Goal: Navigation & Orientation: Find specific page/section

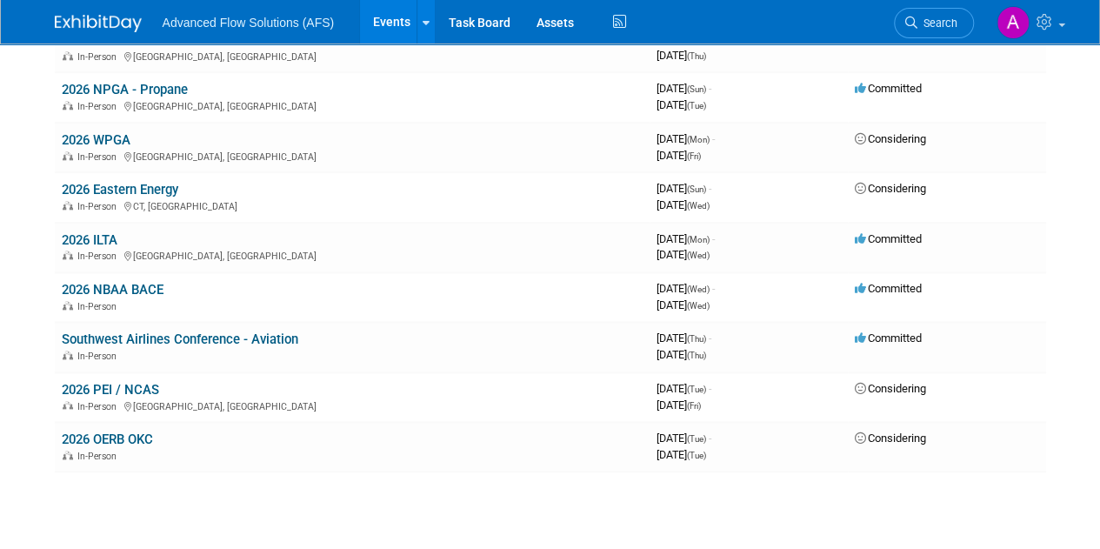
scroll to position [981, 0]
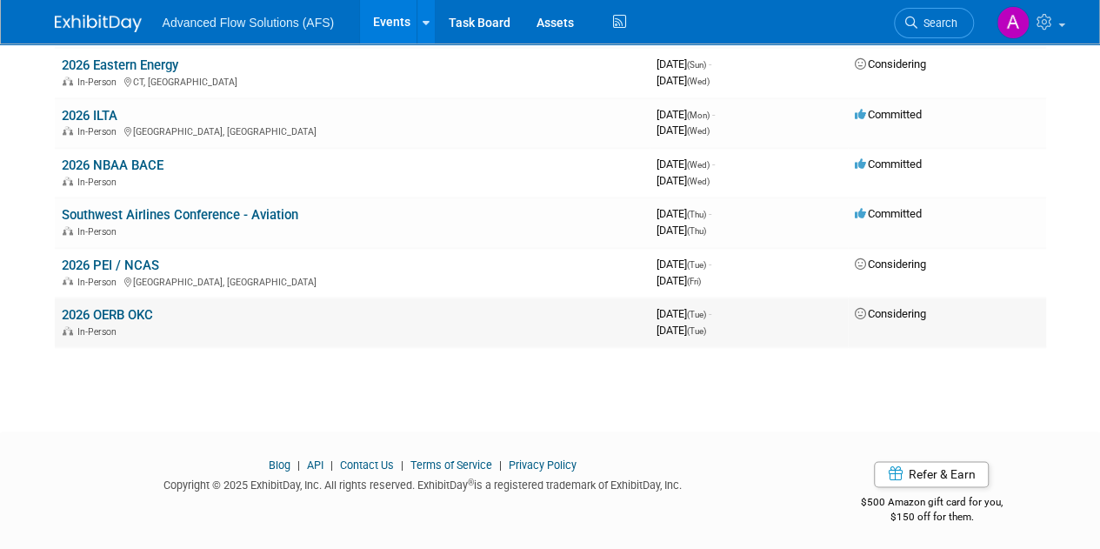
click at [137, 319] on td "2026 OERB OKC In-Person" at bounding box center [352, 322] width 595 height 50
click at [141, 307] on link "2026 OERB OKC" at bounding box center [107, 315] width 91 height 16
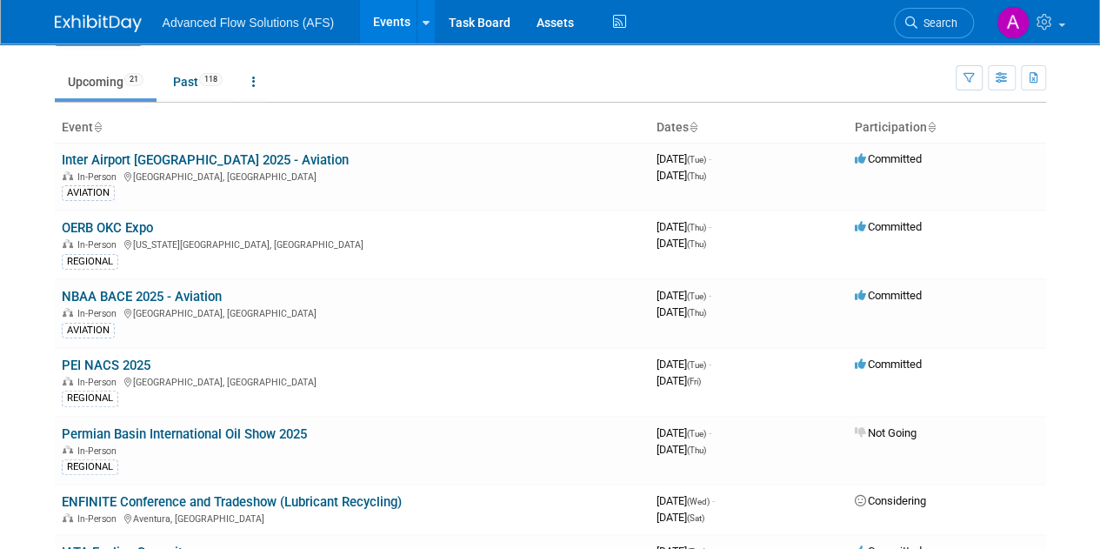
scroll to position [0, 0]
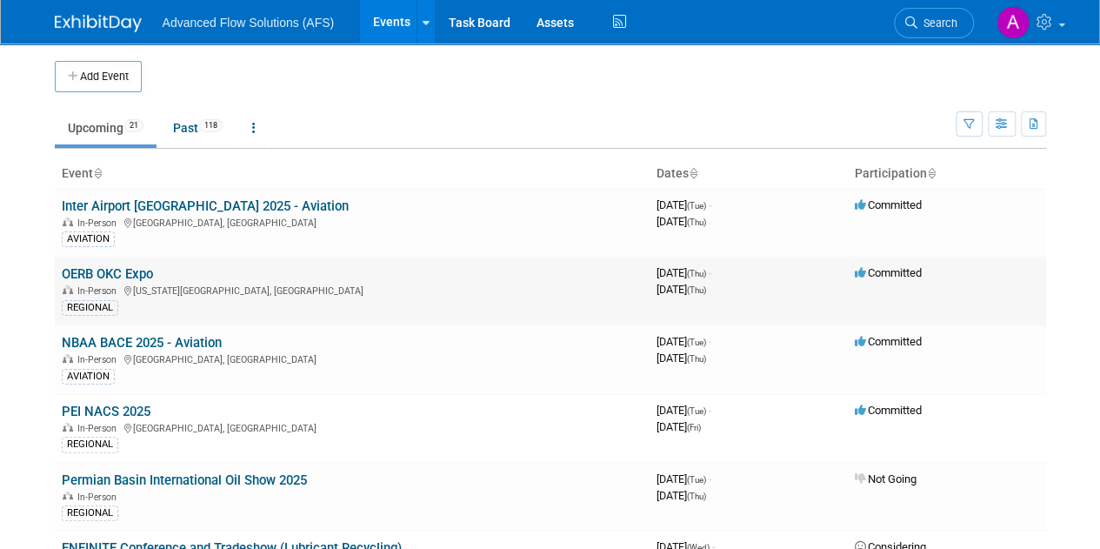
click at [113, 269] on link "OERB OKC Expo" at bounding box center [107, 274] width 91 height 16
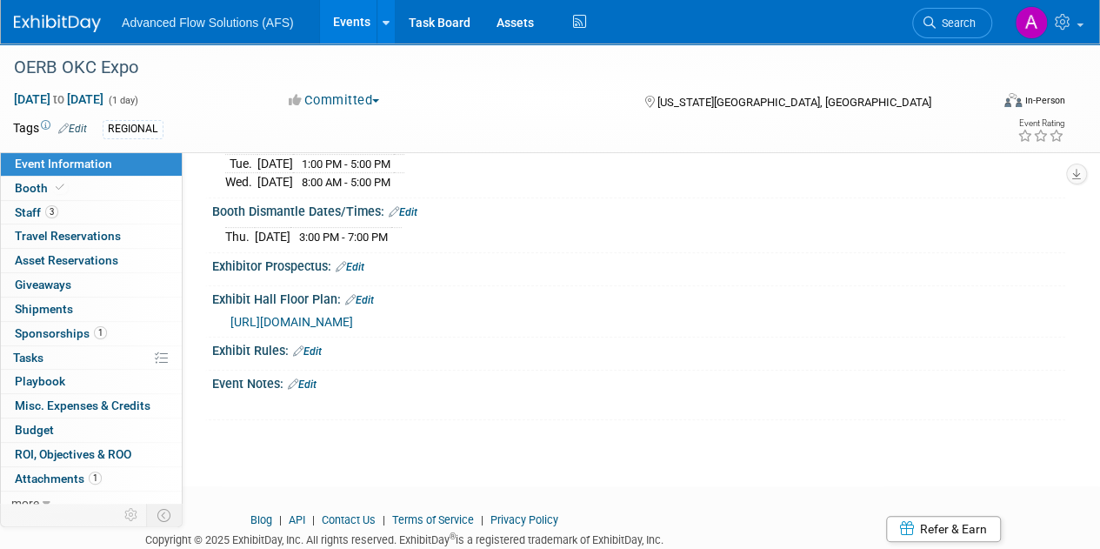
scroll to position [275, 0]
click at [42, 189] on span "Booth" at bounding box center [41, 188] width 53 height 14
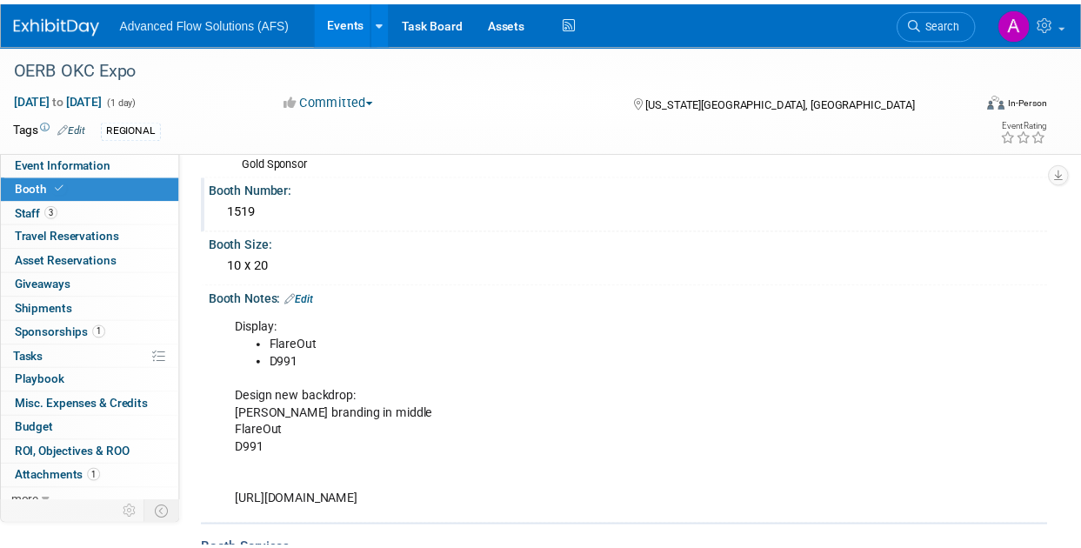
scroll to position [104, 0]
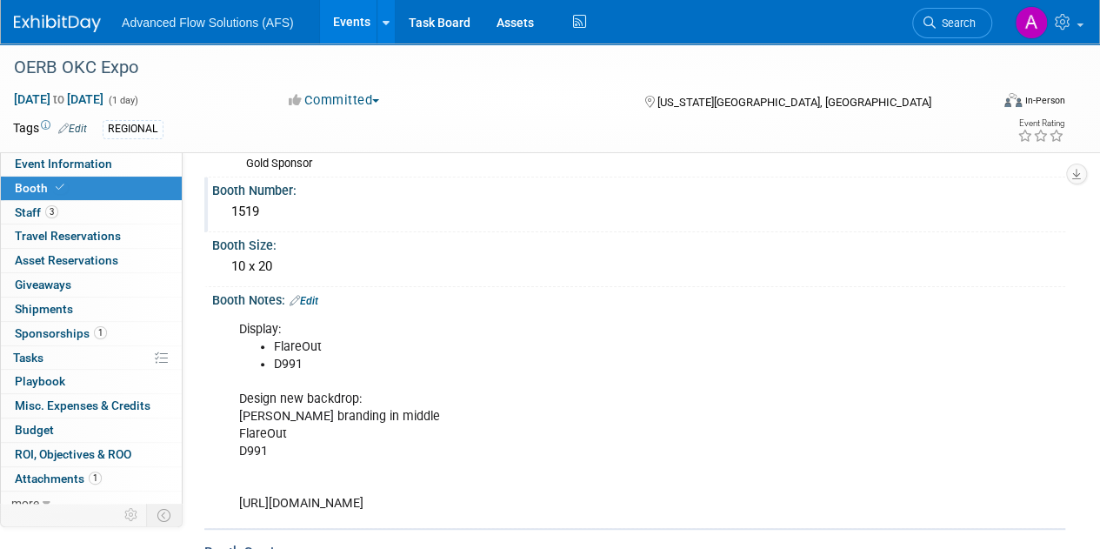
click at [258, 209] on div "1519" at bounding box center [638, 211] width 827 height 27
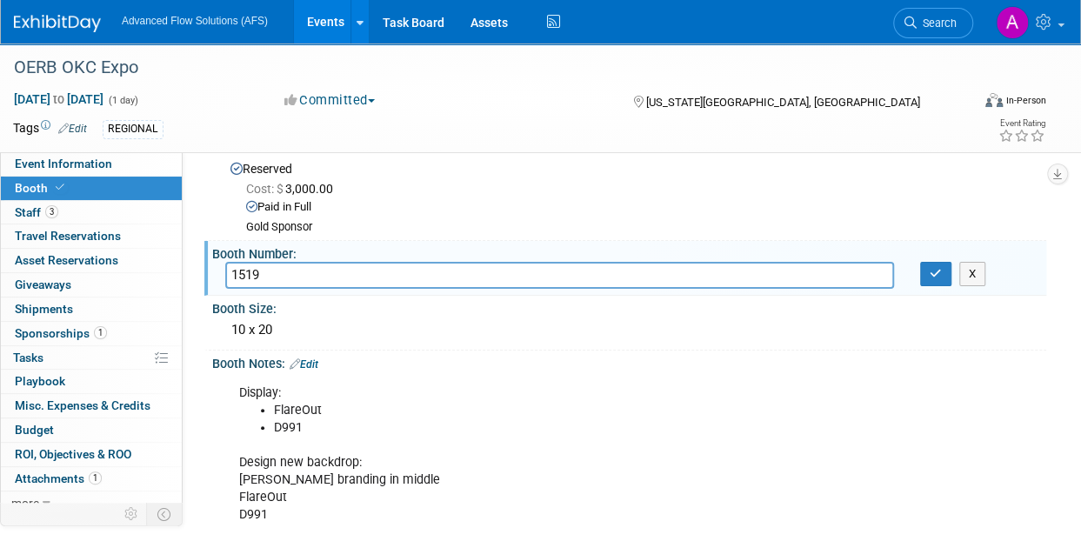
scroll to position [40, 0]
click at [86, 164] on span "Event Information" at bounding box center [63, 163] width 97 height 14
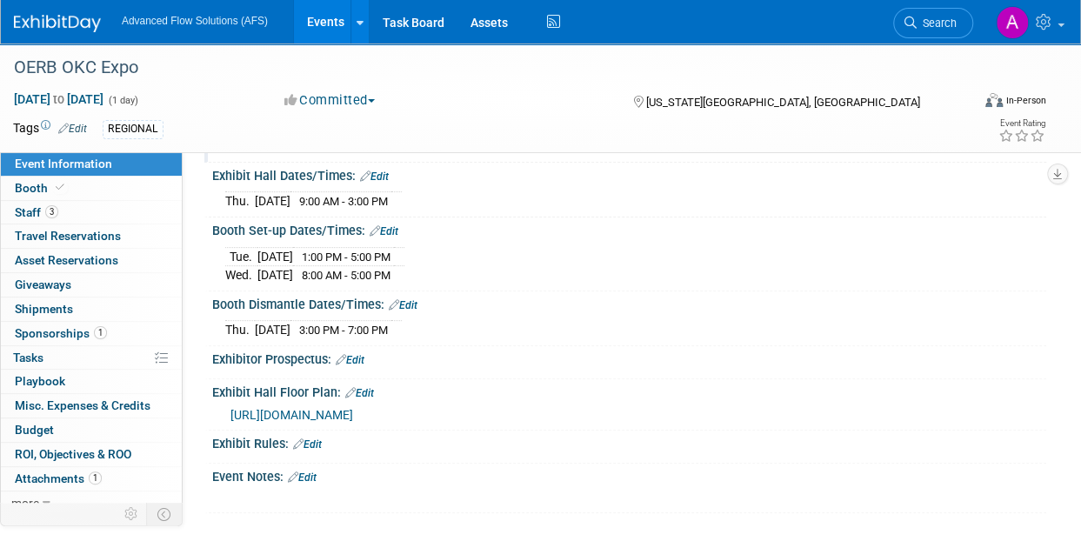
scroll to position [184, 0]
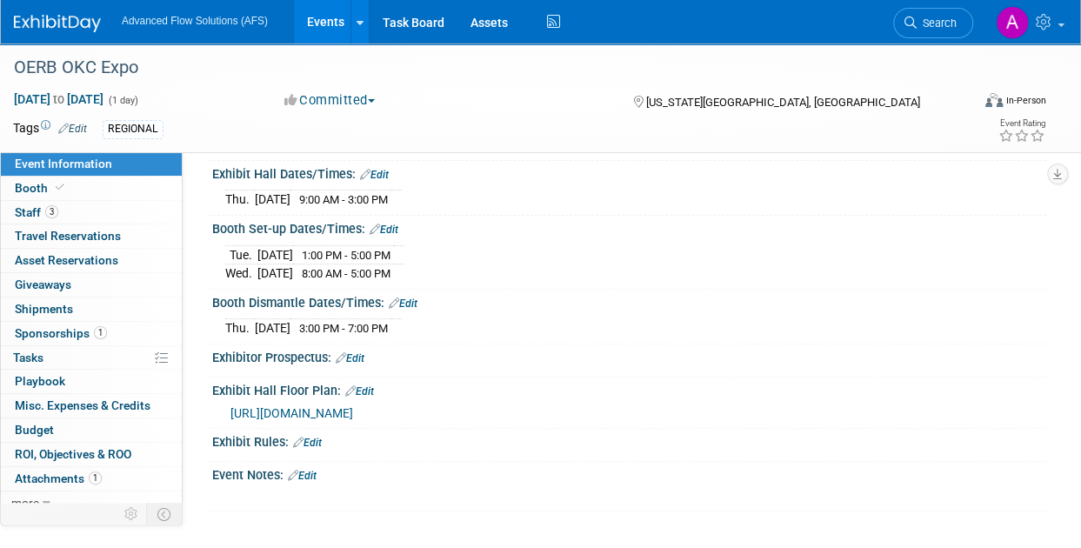
click at [342, 13] on link "Events" at bounding box center [325, 21] width 63 height 43
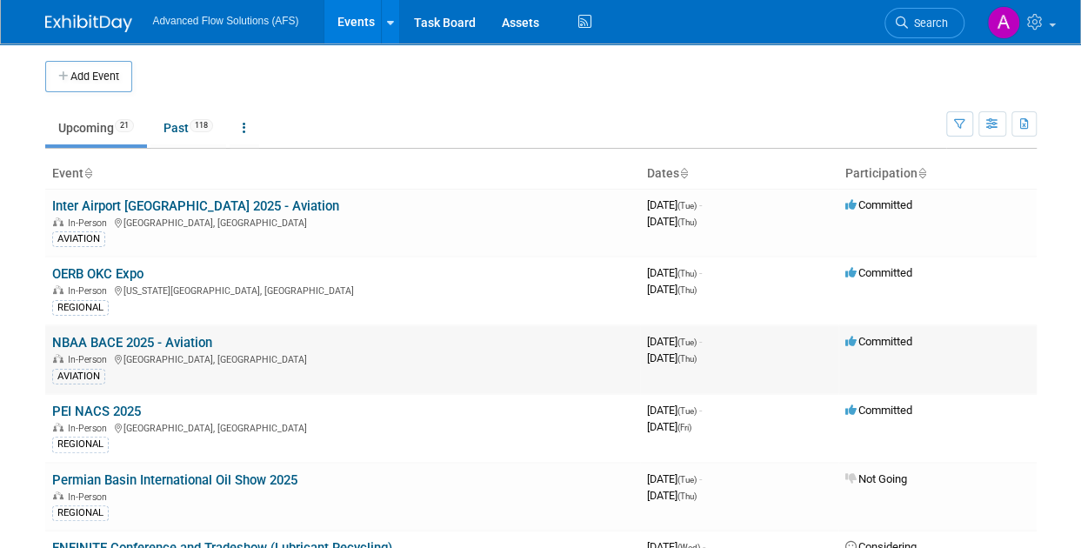
scroll to position [17, 0]
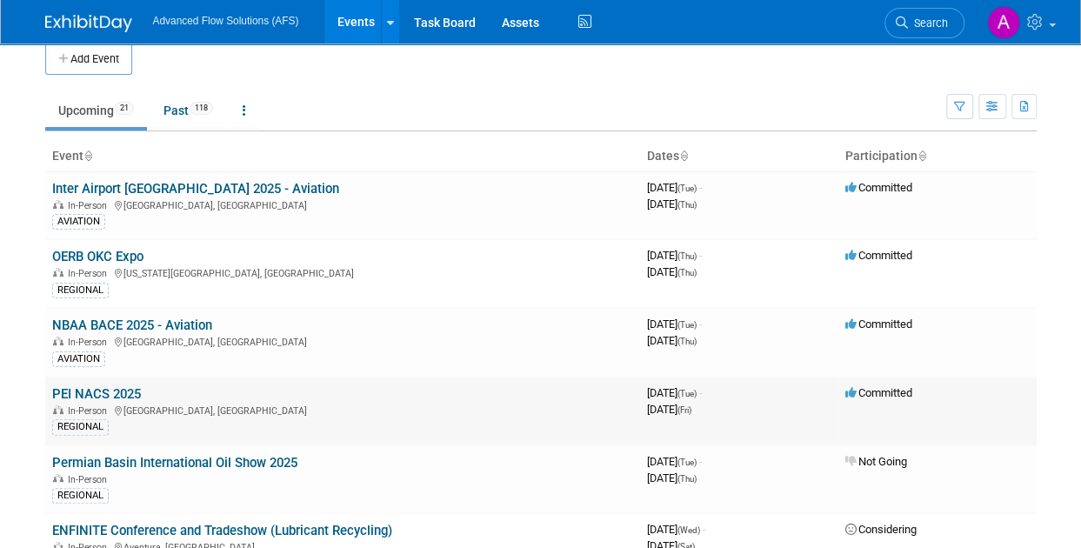
click at [119, 390] on link "PEI NACS 2025" at bounding box center [96, 394] width 89 height 16
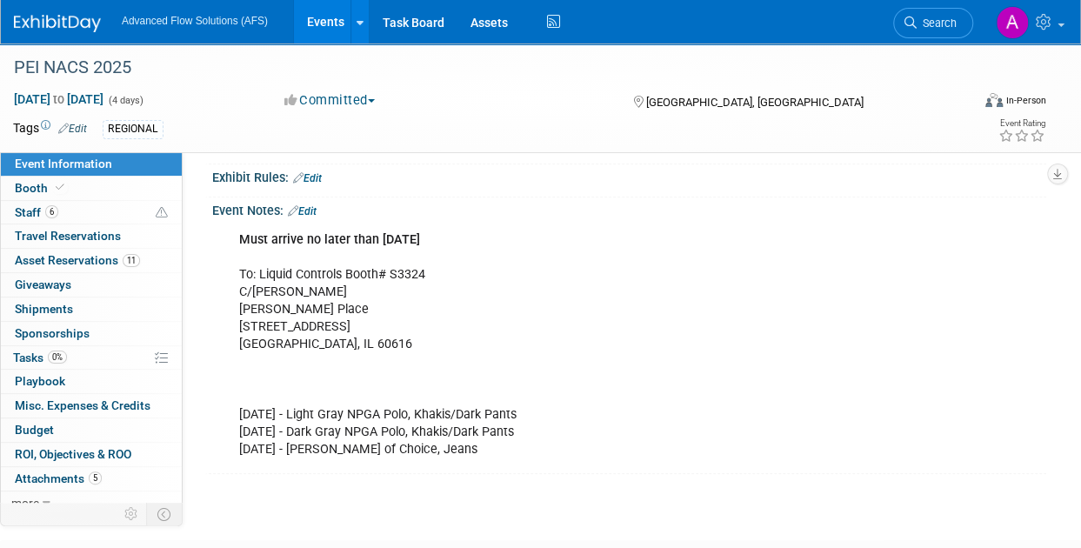
scroll to position [468, 0]
click at [76, 189] on link "Booth" at bounding box center [91, 187] width 181 height 23
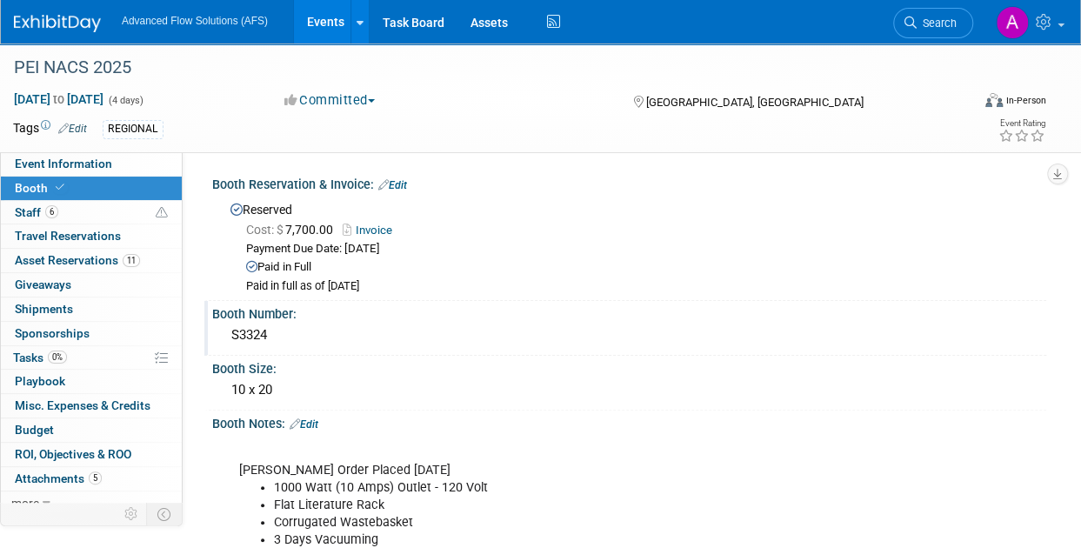
drag, startPoint x: 274, startPoint y: 334, endPoint x: 231, endPoint y: 333, distance: 42.6
click at [231, 333] on div "S3324" at bounding box center [629, 335] width 808 height 27
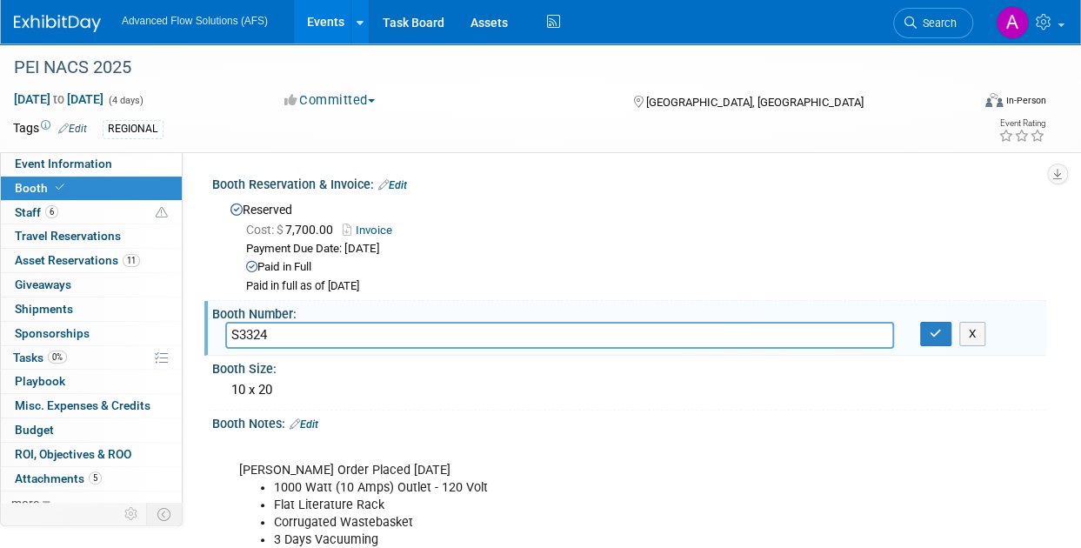
click at [323, 19] on link "Events" at bounding box center [325, 21] width 63 height 43
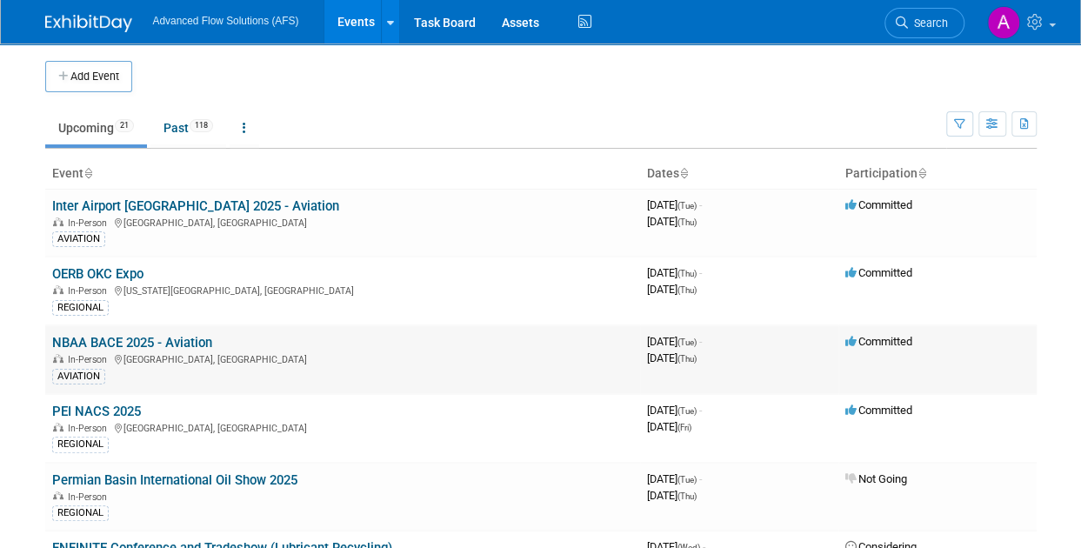
click at [153, 348] on link "NBAA BACE 2025 - Aviation" at bounding box center [132, 343] width 160 height 16
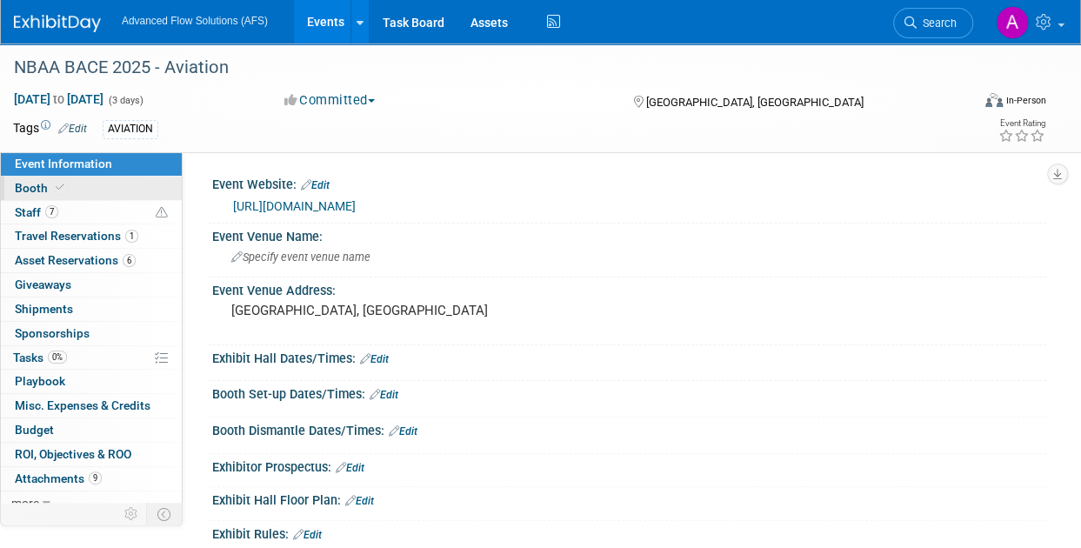
click at [74, 191] on link "Booth" at bounding box center [91, 187] width 181 height 23
